Goal: Navigation & Orientation: Find specific page/section

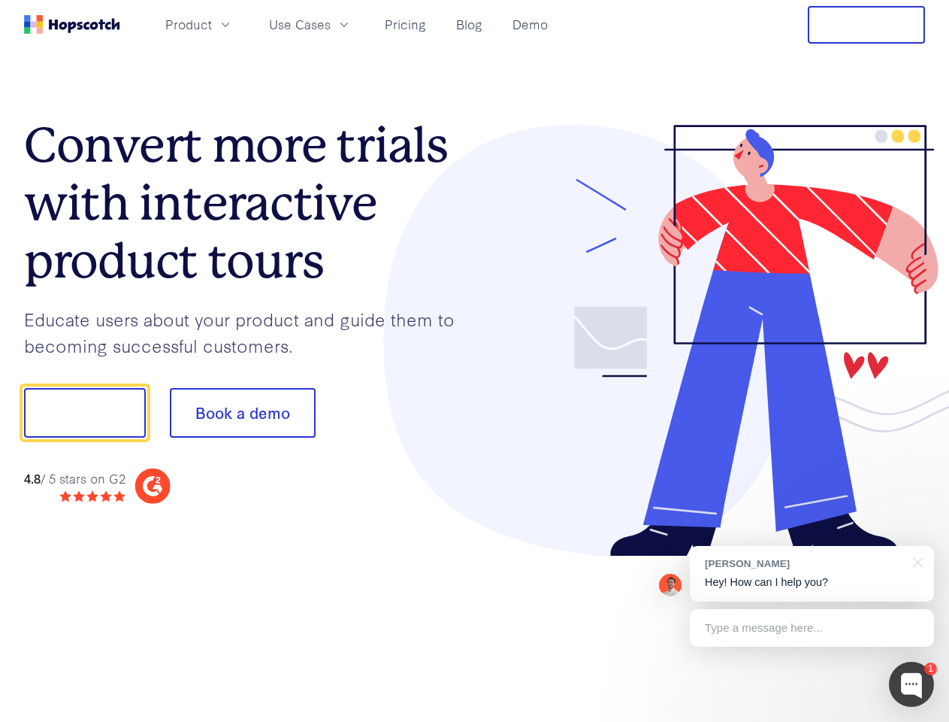
click at [475, 361] on div at bounding box center [700, 341] width 451 height 432
click at [212, 24] on span "Product" at bounding box center [188, 24] width 47 height 19
click at [331, 24] on span "Use Cases" at bounding box center [300, 24] width 62 height 19
click at [867, 25] on button "Free Trial" at bounding box center [866, 25] width 117 height 38
click at [84, 413] on button "Show me!" at bounding box center [85, 413] width 122 height 50
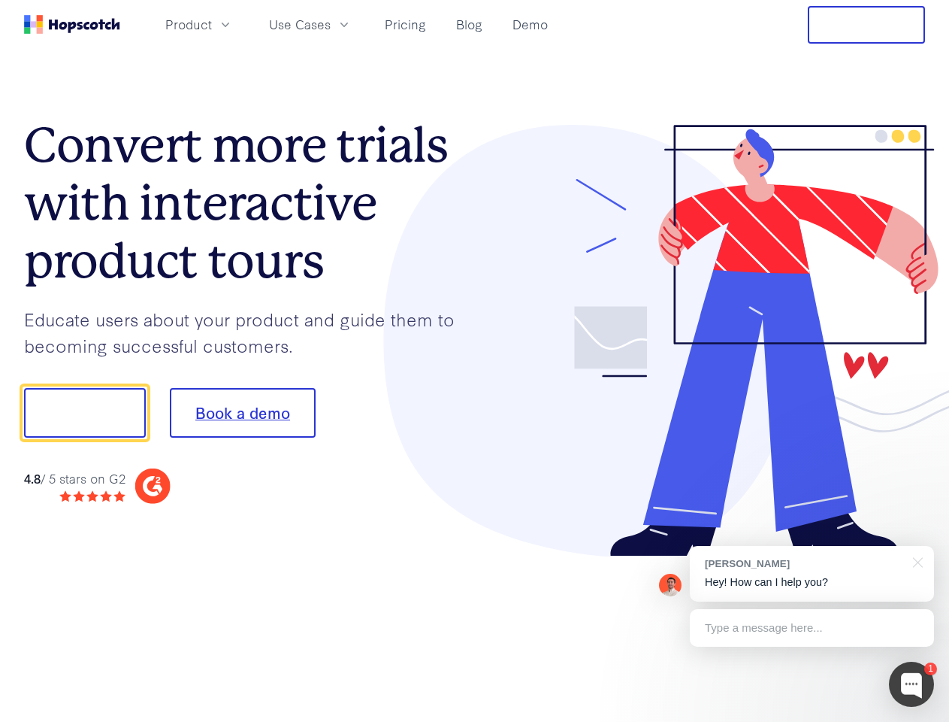
click at [242, 413] on button "Book a demo" at bounding box center [243, 413] width 146 height 50
click at [912, 684] on div at bounding box center [911, 683] width 45 height 45
click at [812, 573] on div "[PERSON_NAME] Hey! How can I help you?" at bounding box center [812, 574] width 244 height 56
click at [915, 561] on div at bounding box center [916, 561] width 38 height 31
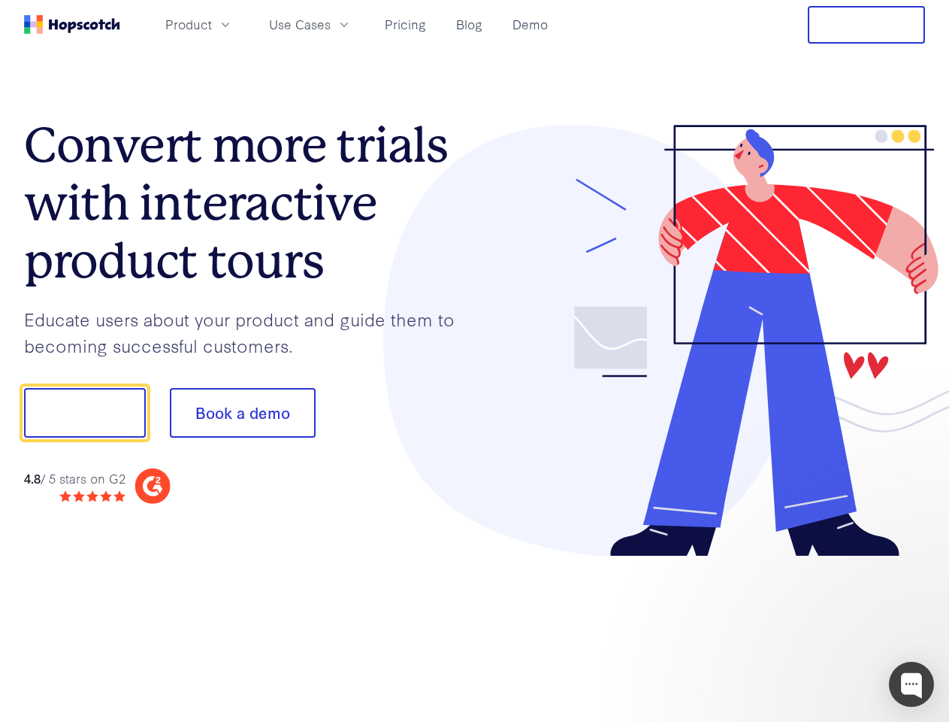
click at [812, 628] on div at bounding box center [793, 512] width 282 height 300
